Goal: Navigation & Orientation: Find specific page/section

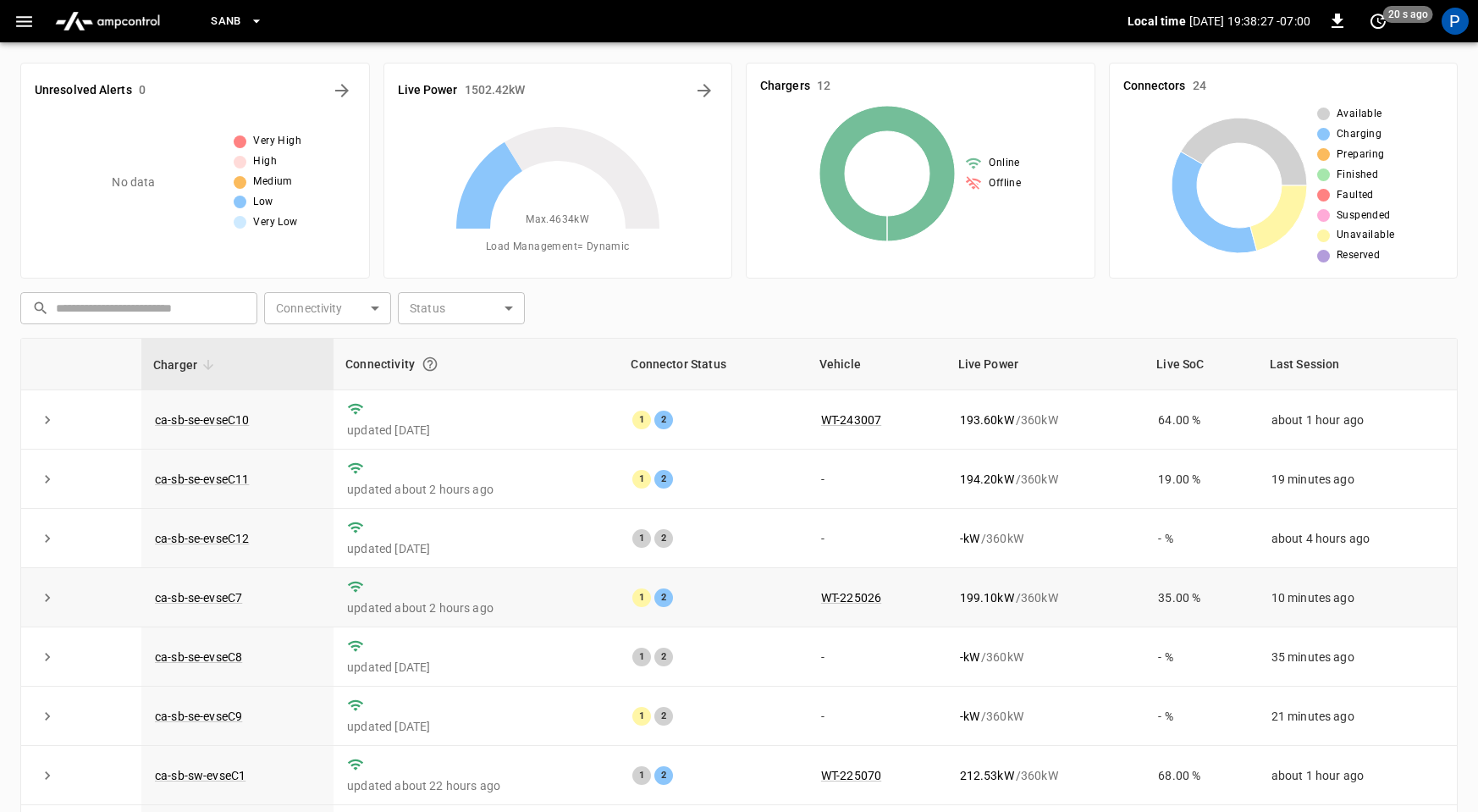
scroll to position [158, 0]
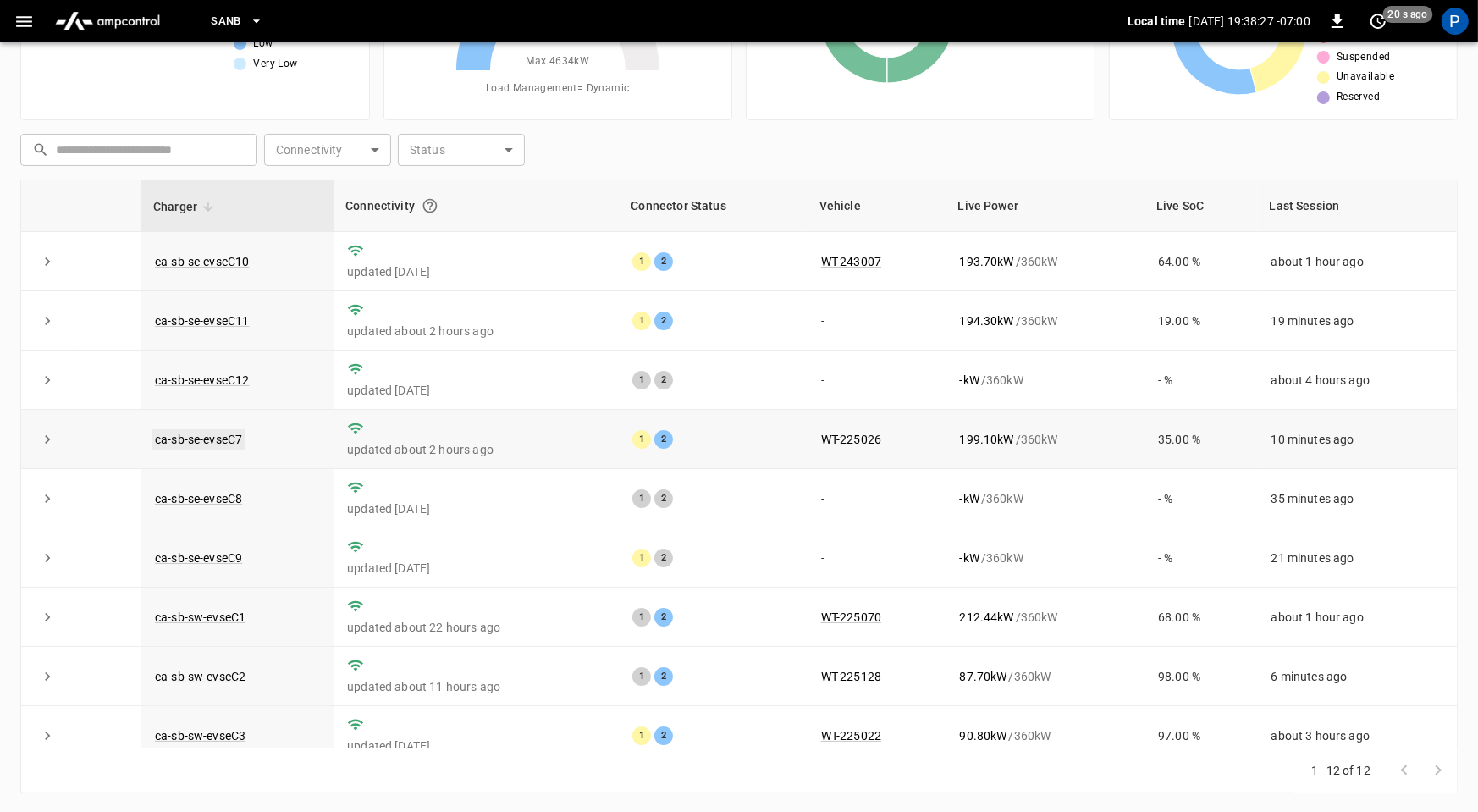
click at [232, 436] on link "ca-sb-se-evseC7" at bounding box center [199, 440] width 94 height 20
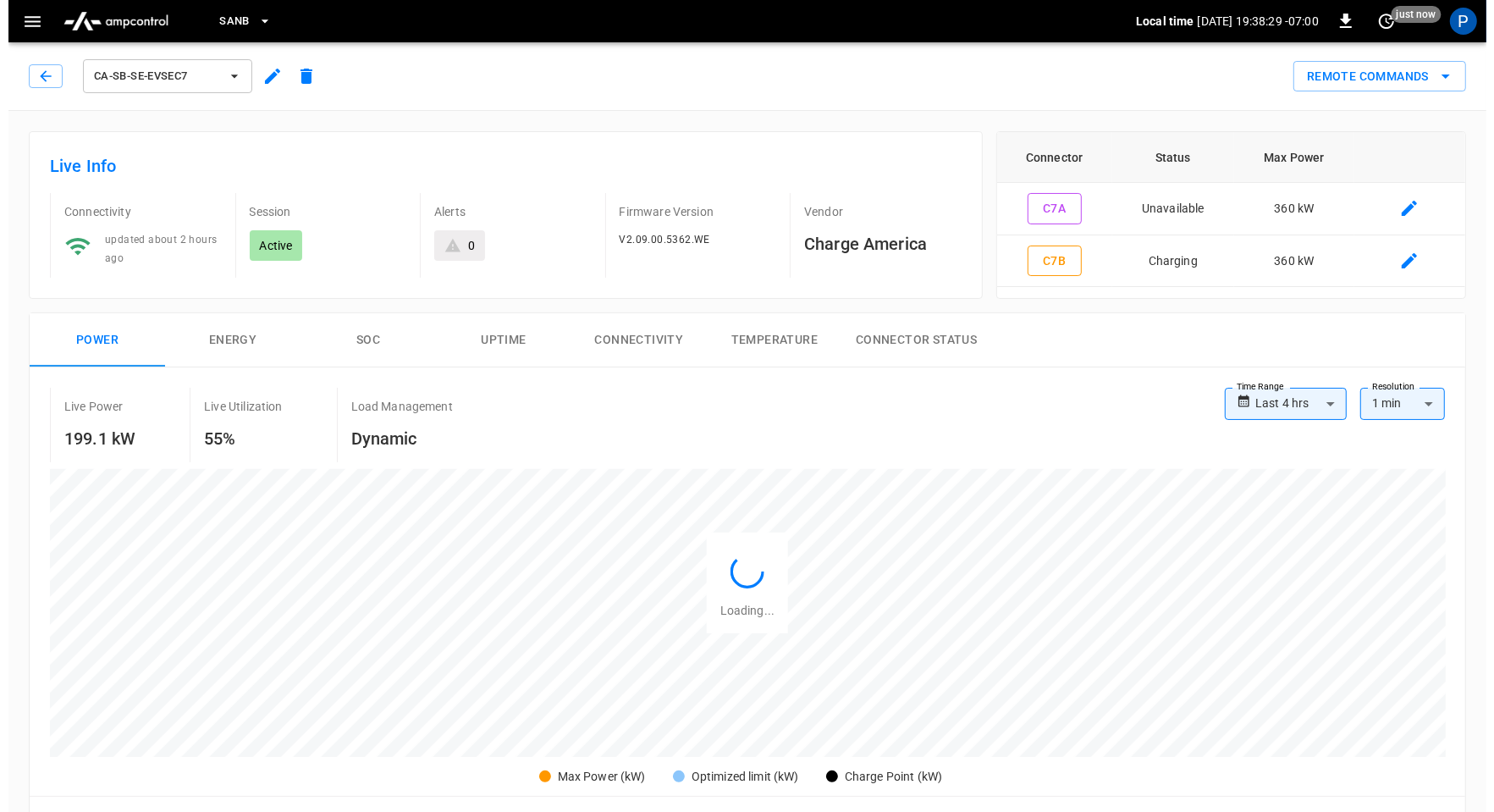
scroll to position [800, 0]
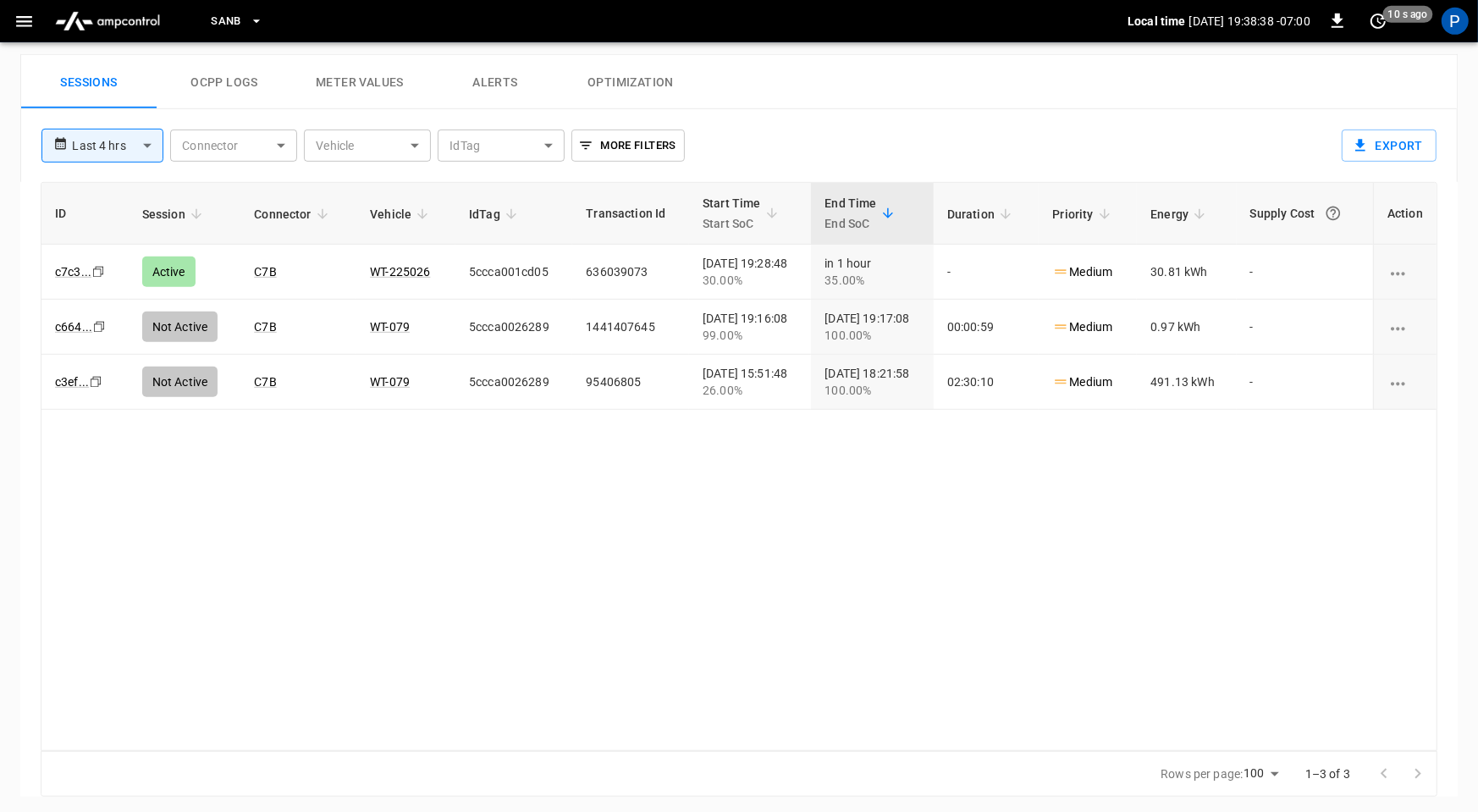
click at [229, 21] on span "SanB" at bounding box center [225, 21] width 30 height 19
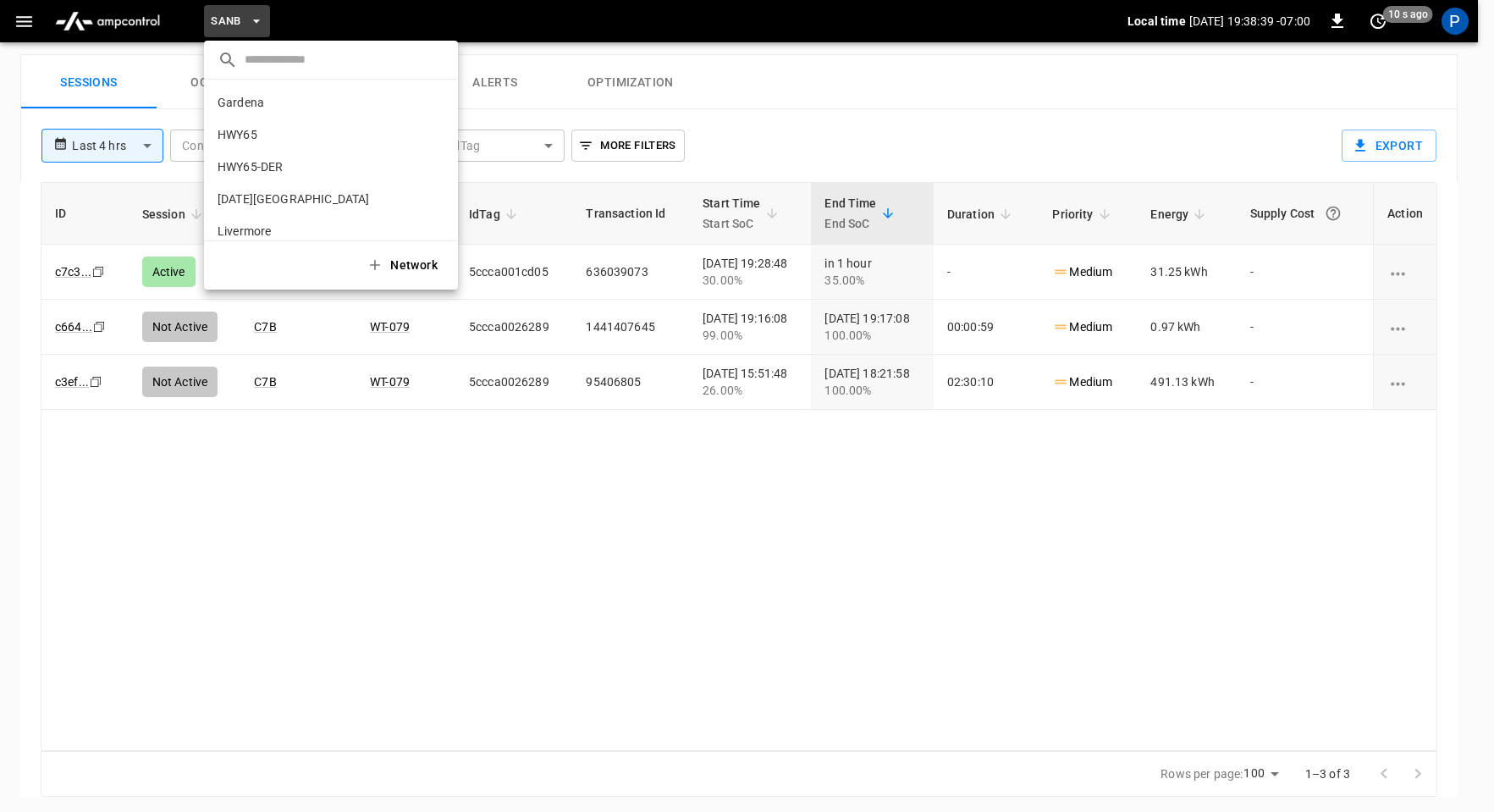
scroll to position [142, 0]
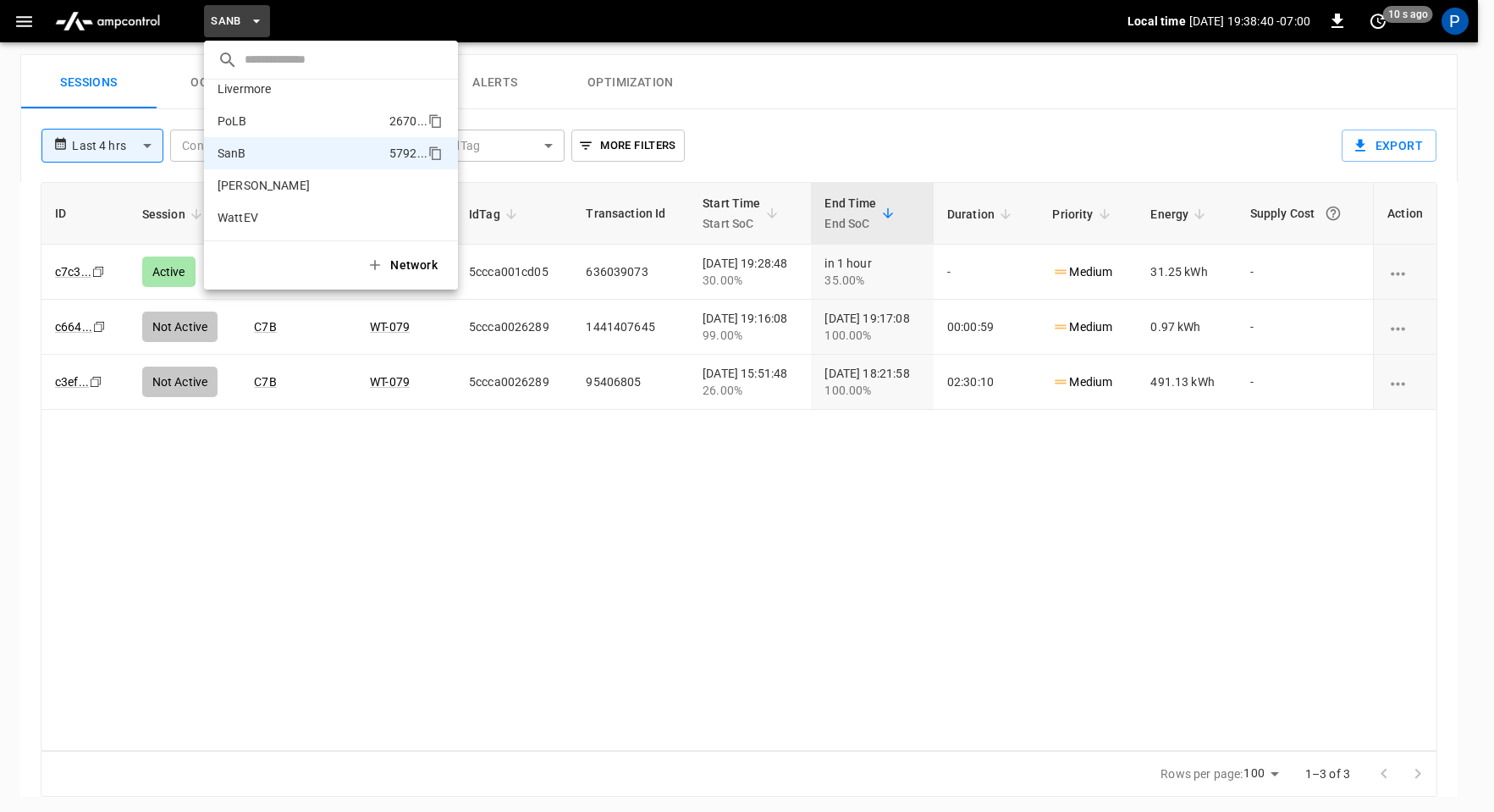
click at [282, 127] on li "PoLB 2670 ..." at bounding box center [331, 121] width 254 height 32
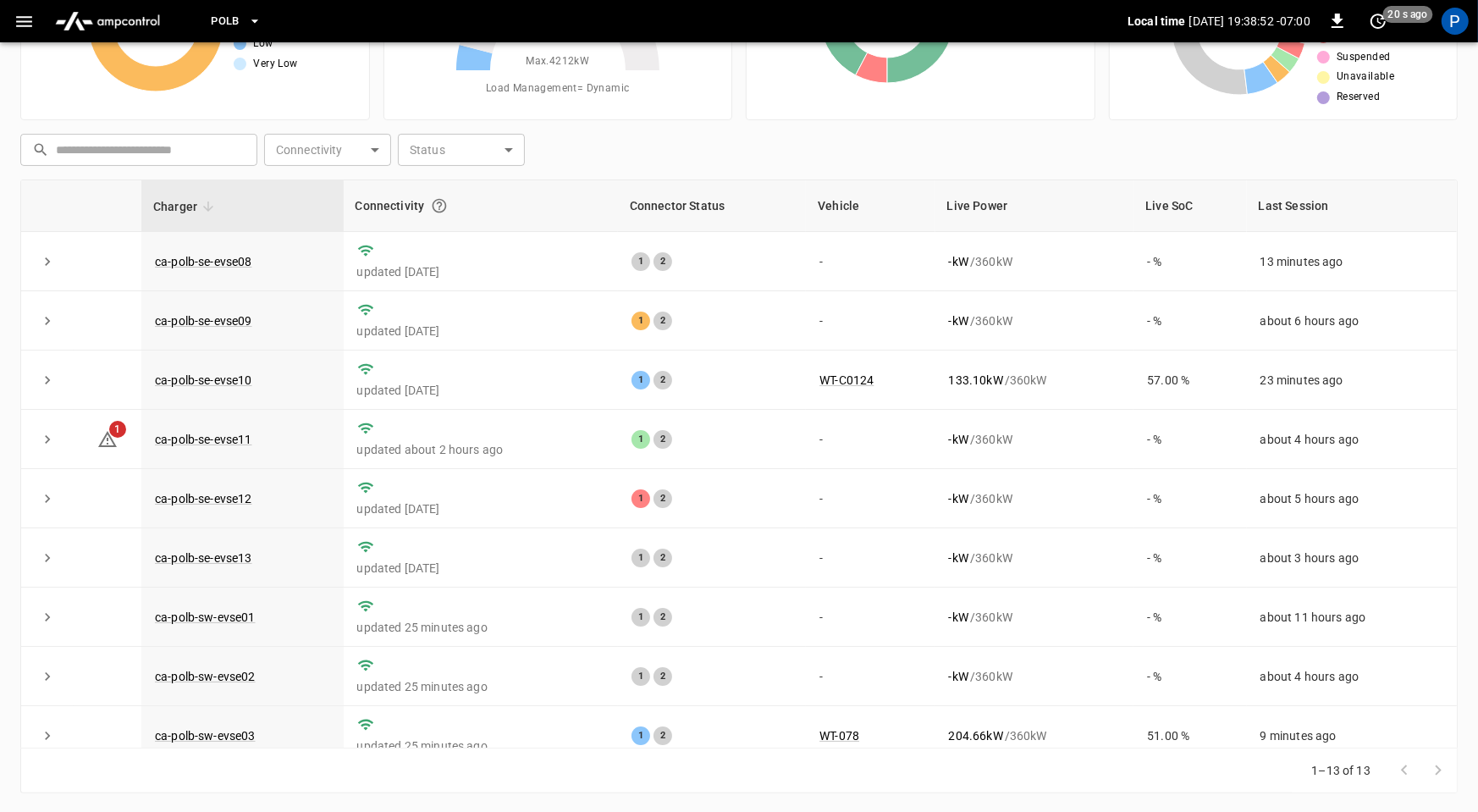
click at [226, 18] on span "PoLB" at bounding box center [224, 21] width 29 height 19
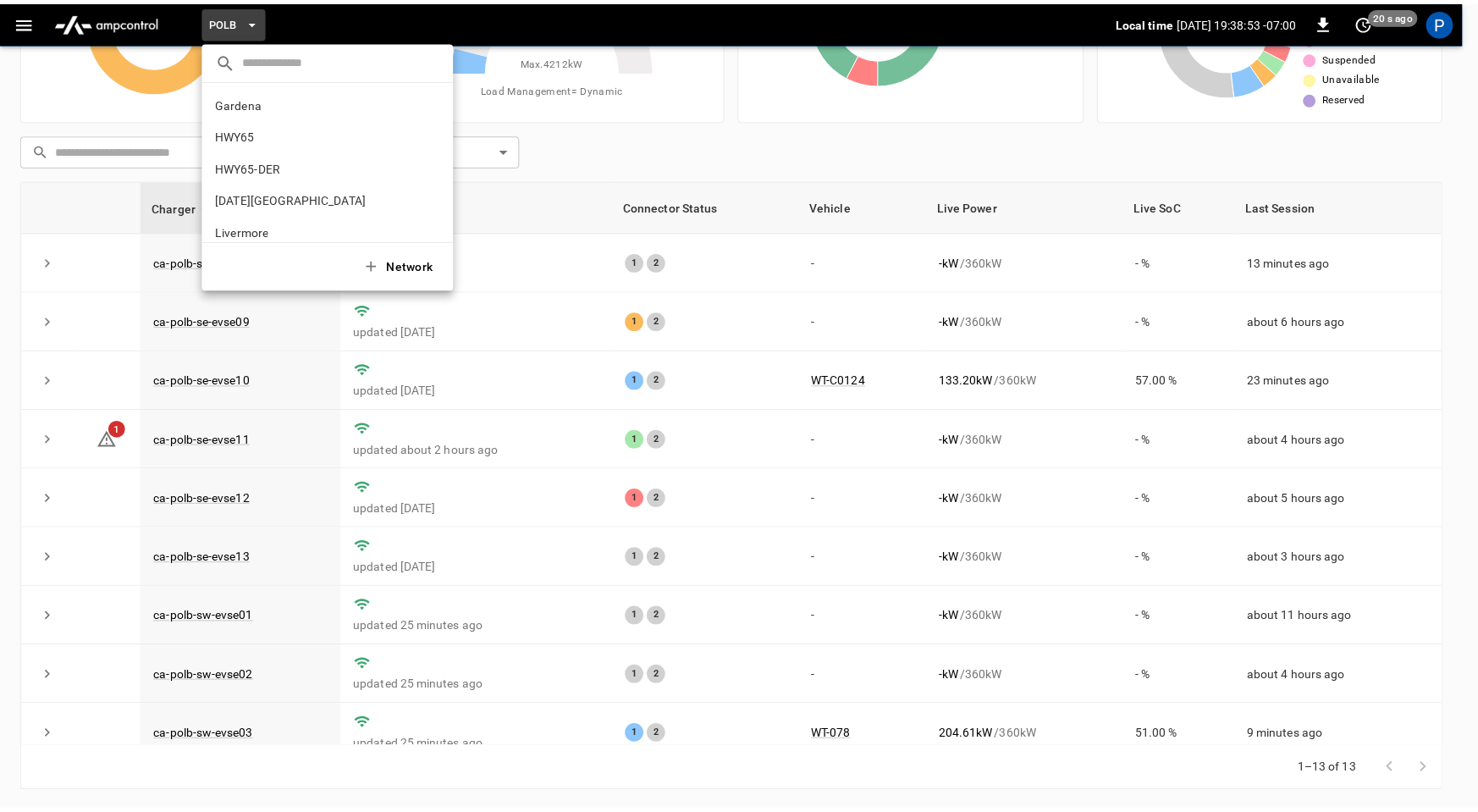
scroll to position [142, 0]
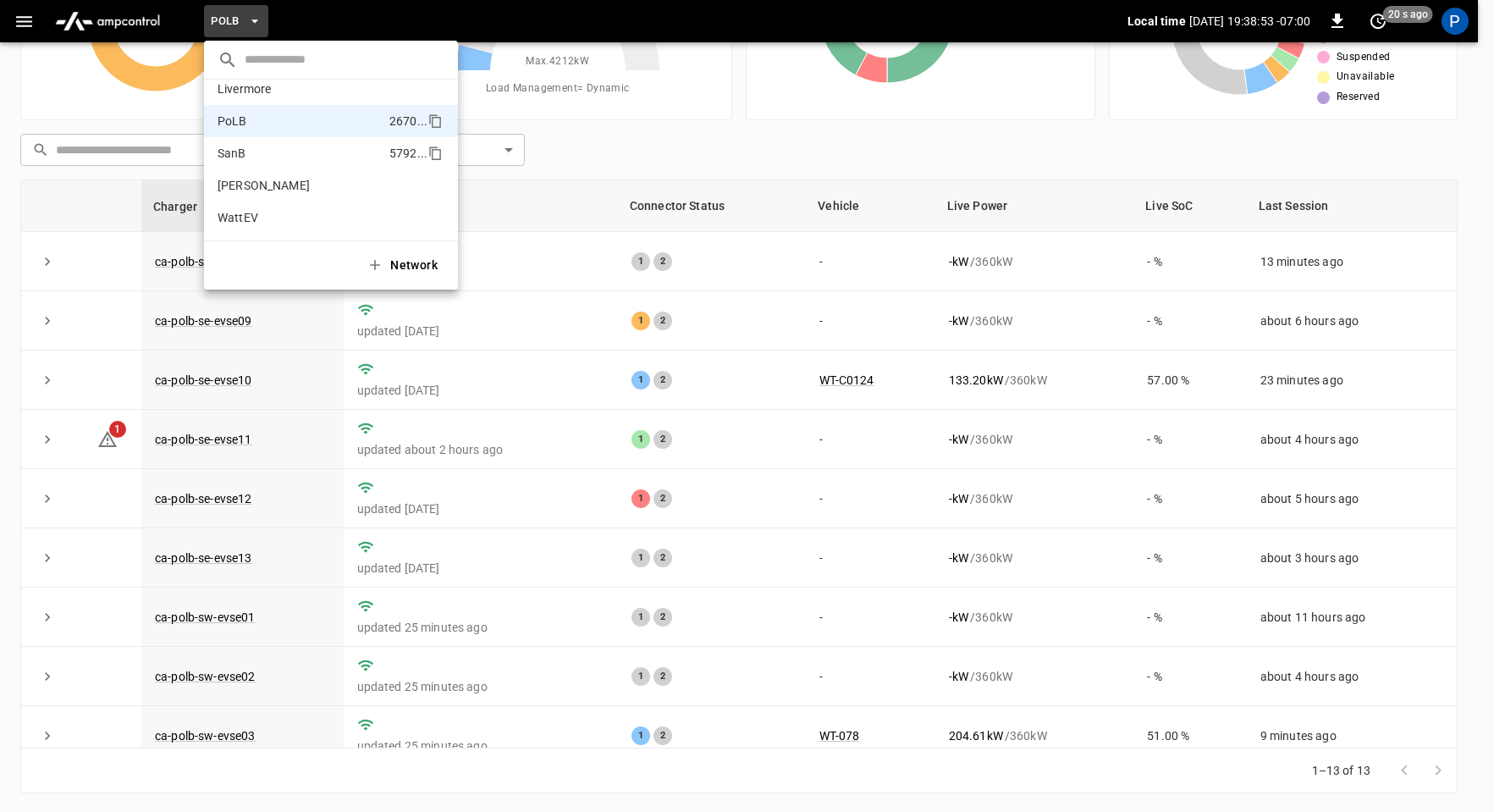
click at [278, 148] on li "SanB 5792 ..." at bounding box center [331, 152] width 254 height 32
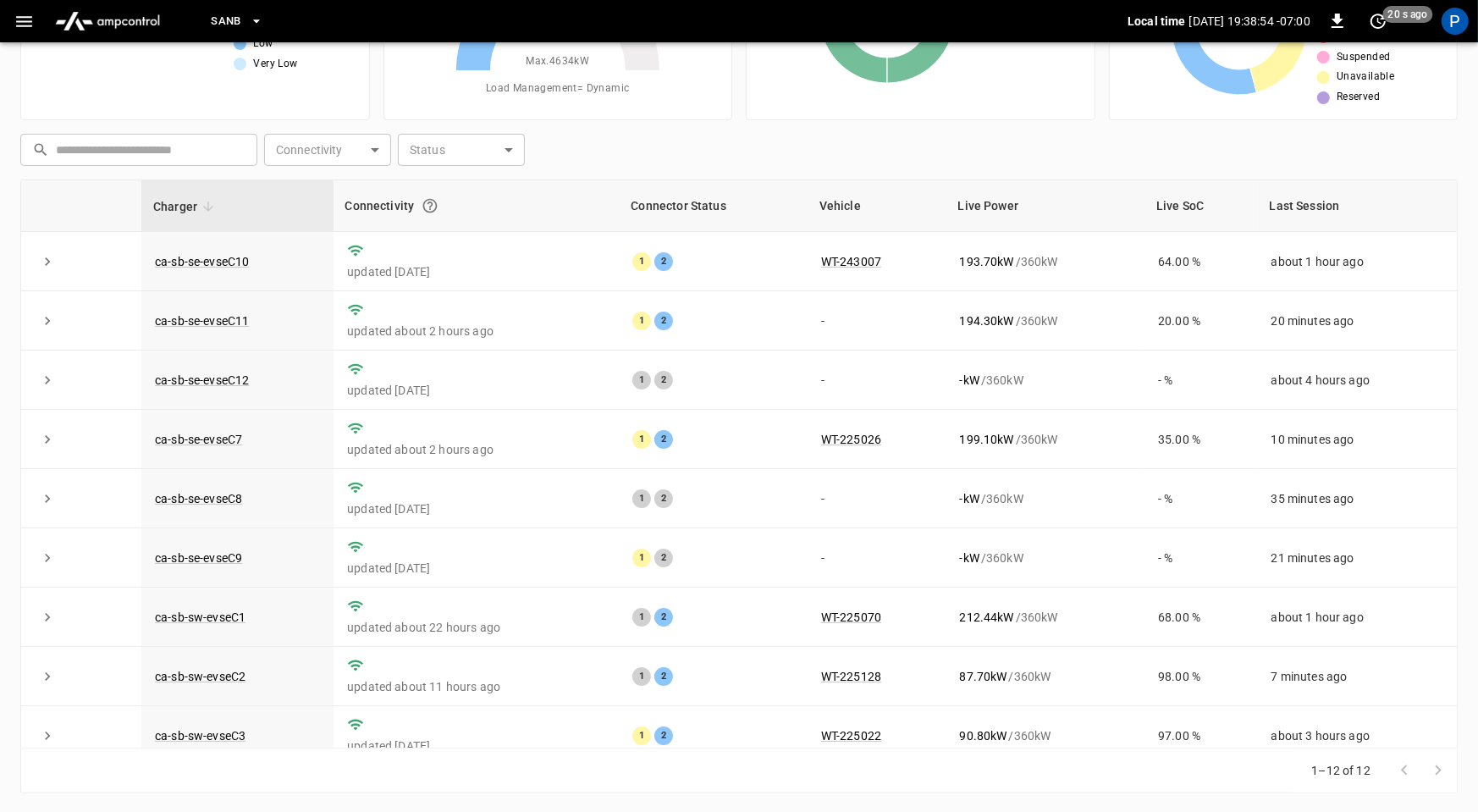
scroll to position [191, 0]
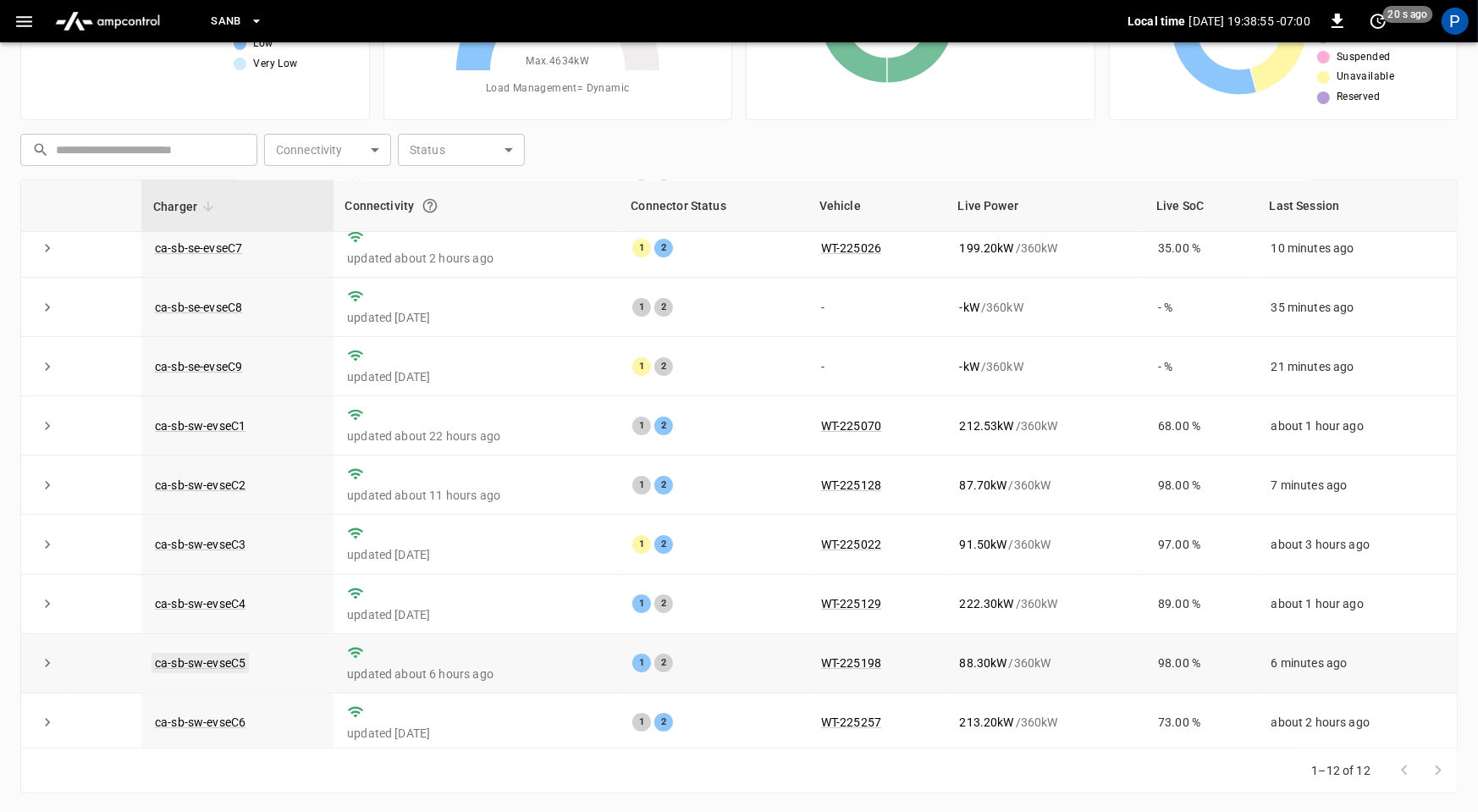
click at [236, 660] on link "ca-sb-sw-evseC5" at bounding box center [200, 663] width 97 height 20
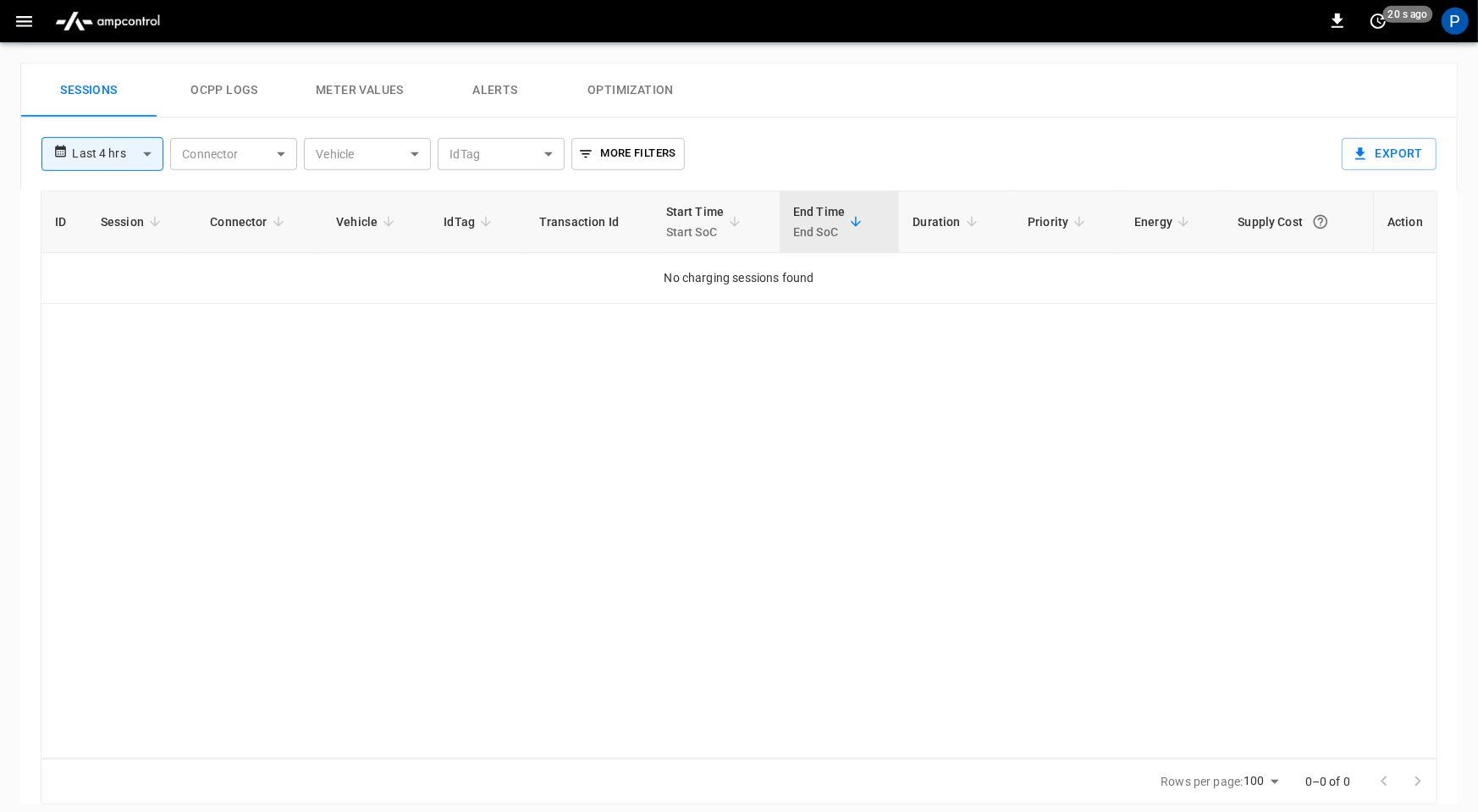
scroll to position [800, 0]
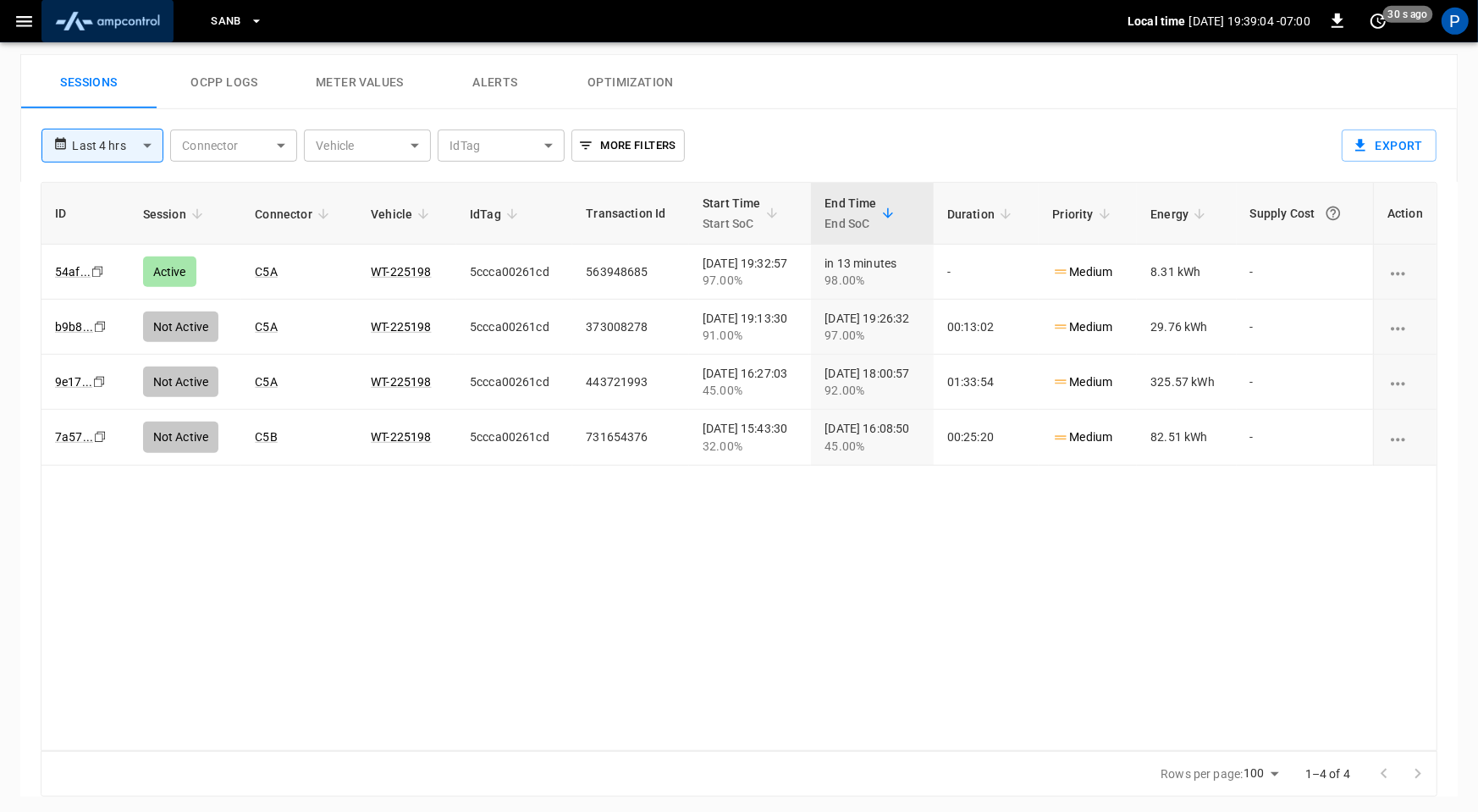
click at [140, 18] on img "menu" at bounding box center [107, 20] width 118 height 32
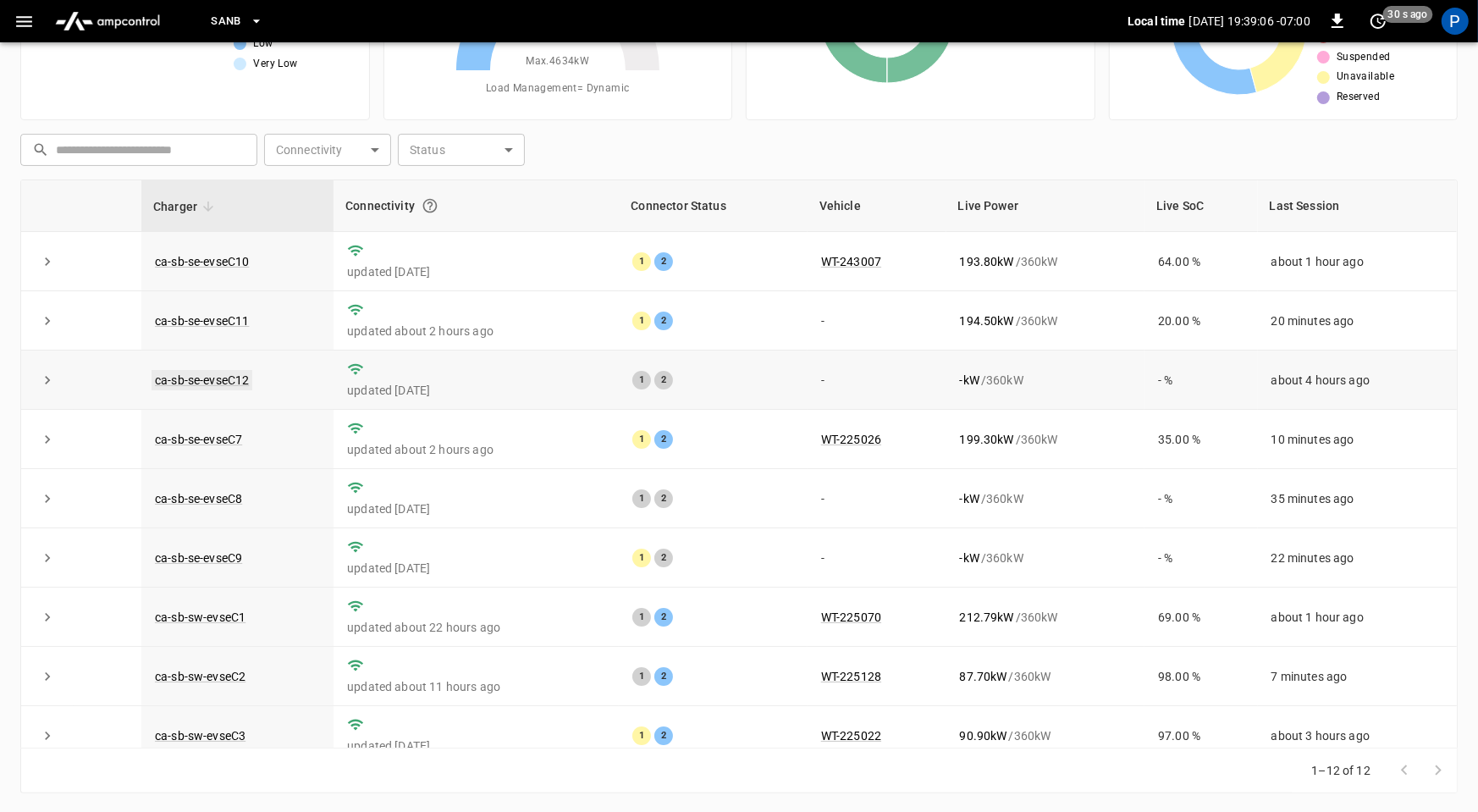
click at [211, 382] on link "ca-sb-se-evseC12" at bounding box center [201, 380] width 101 height 20
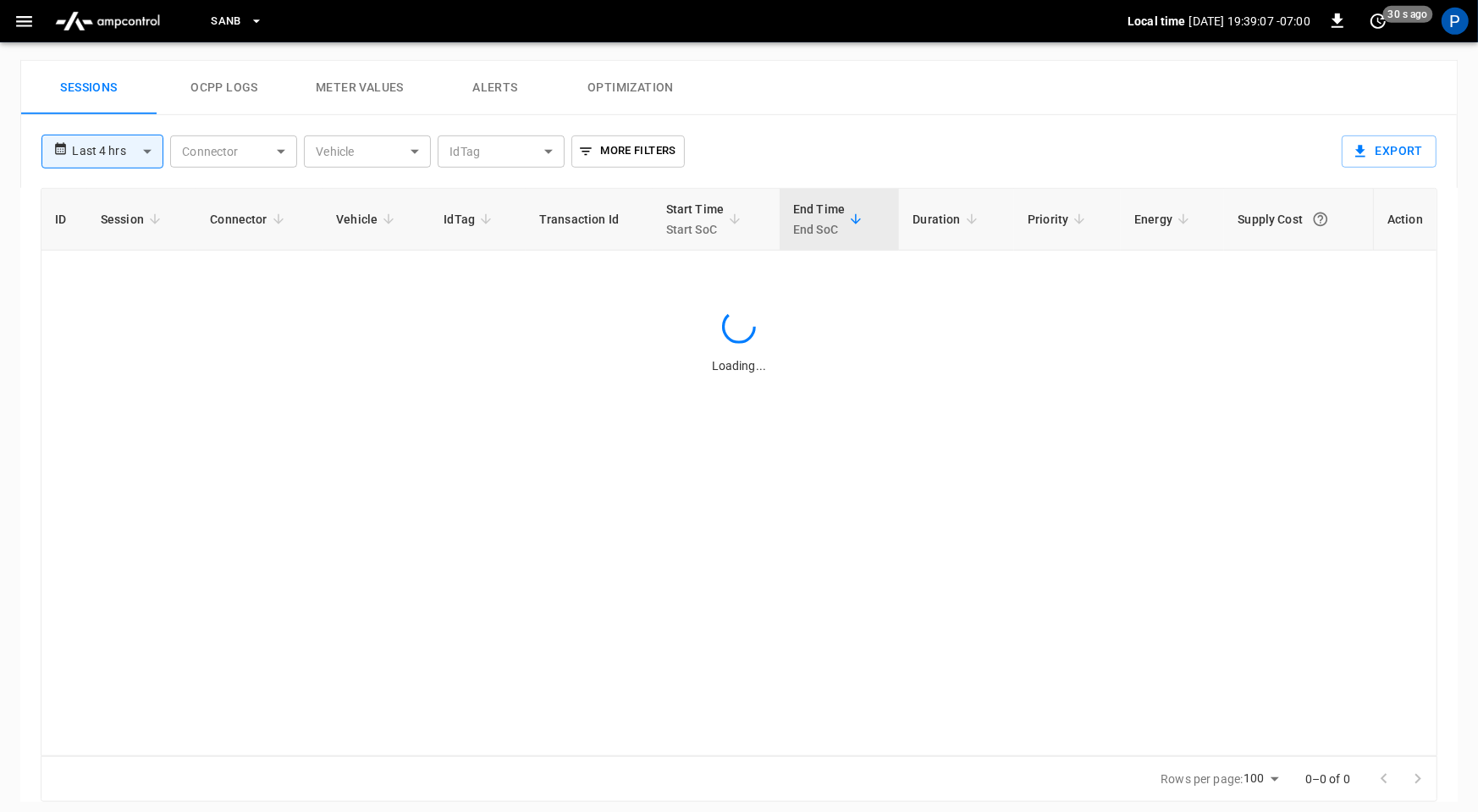
scroll to position [795, 0]
